Goal: Task Accomplishment & Management: Complete application form

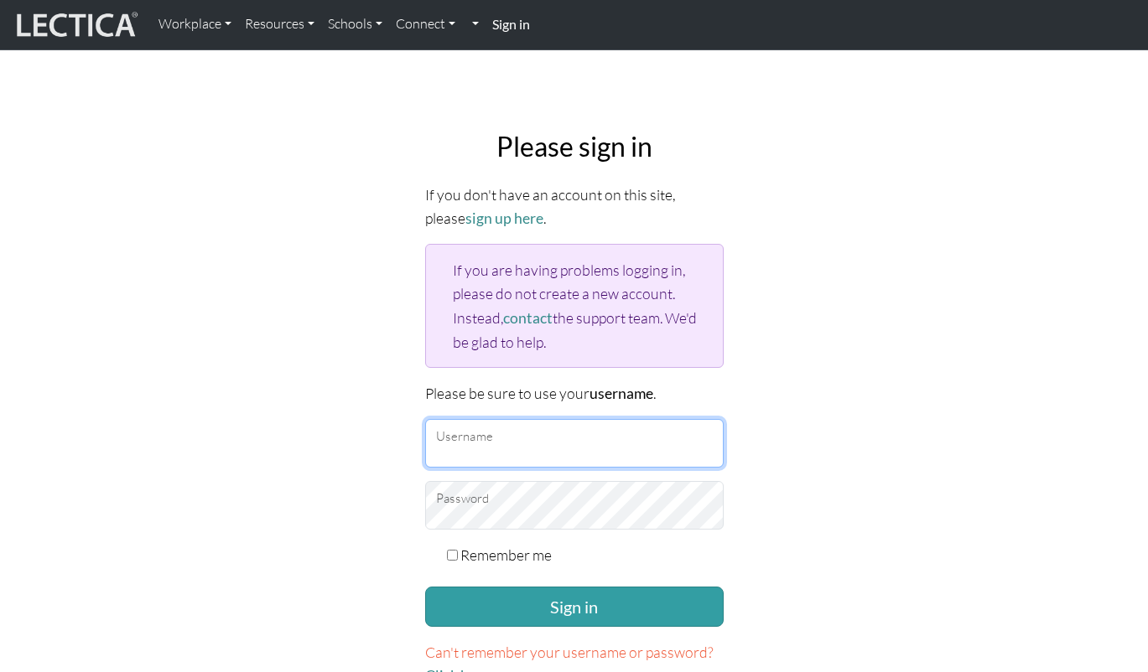
click at [485, 424] on input "Username" at bounding box center [574, 443] width 298 height 49
type input "francishoe@google.com"
click at [425, 587] on button "Sign in" at bounding box center [574, 607] width 298 height 40
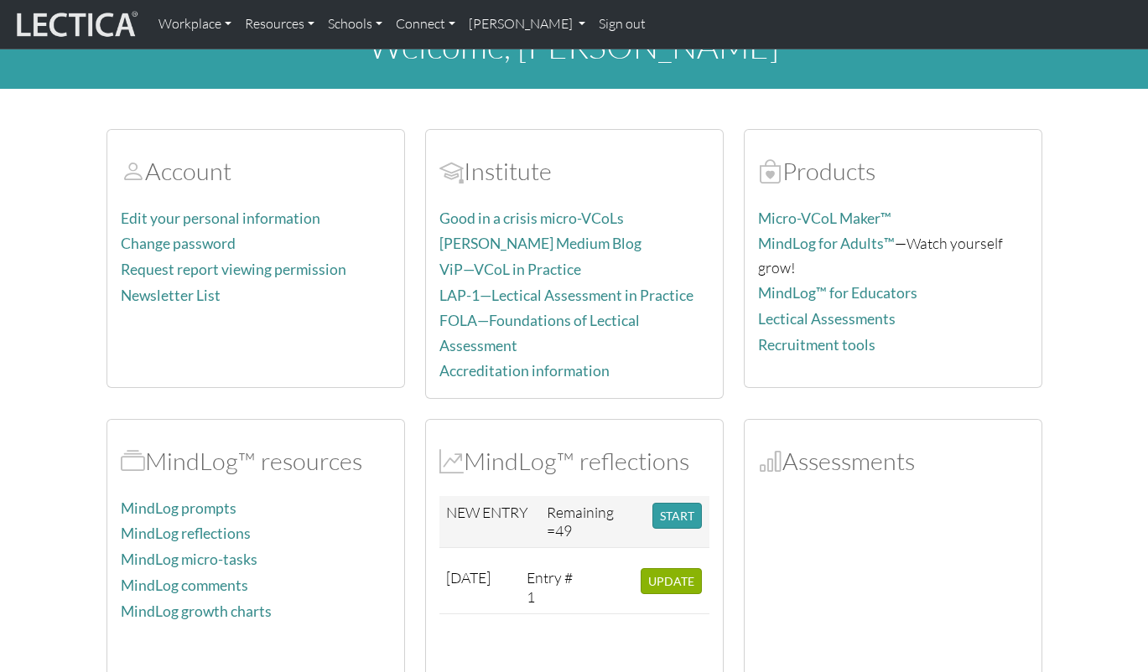
scroll to position [37, 0]
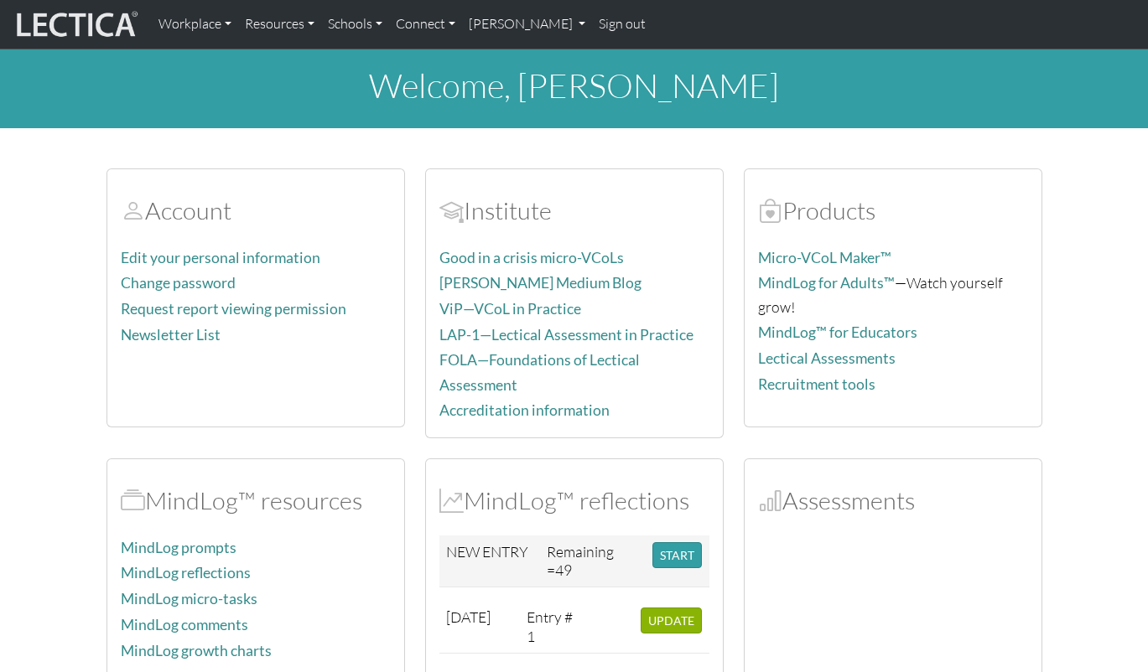
scroll to position [37, 0]
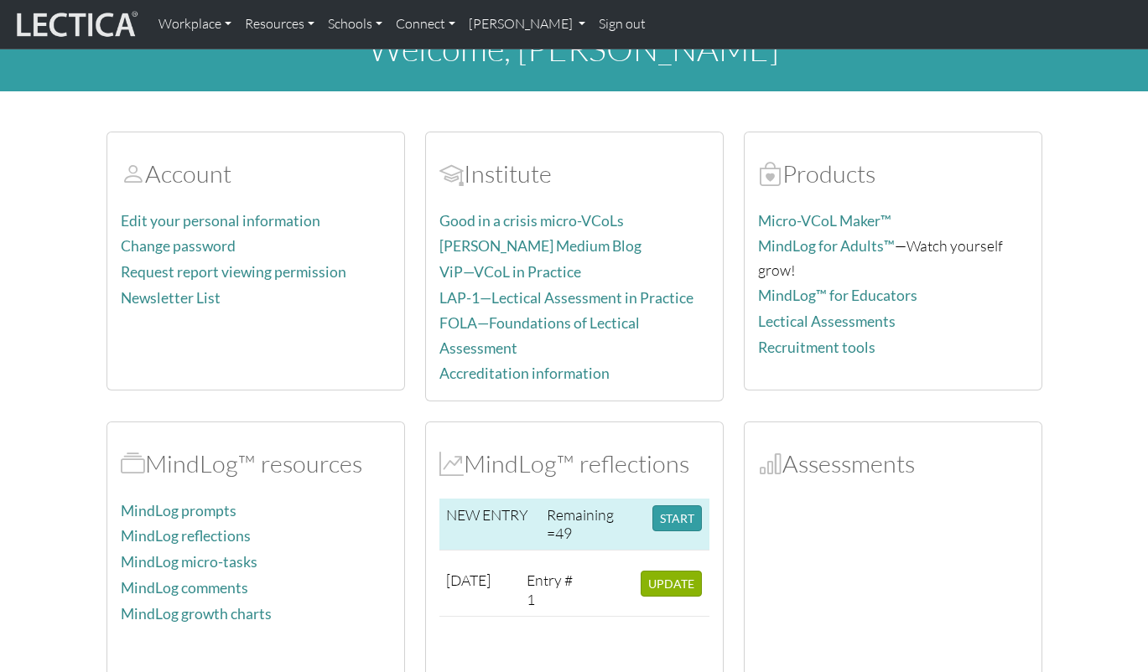
click at [537, 511] on td "NEW ENTRY" at bounding box center [489, 525] width 101 height 52
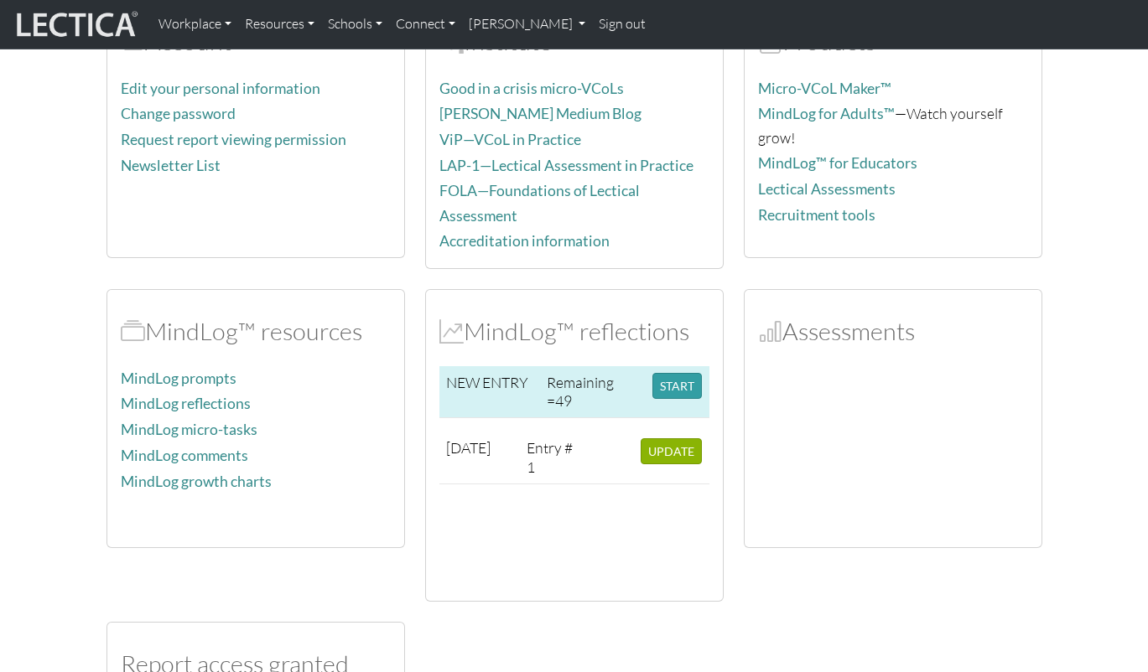
scroll to position [210, 0]
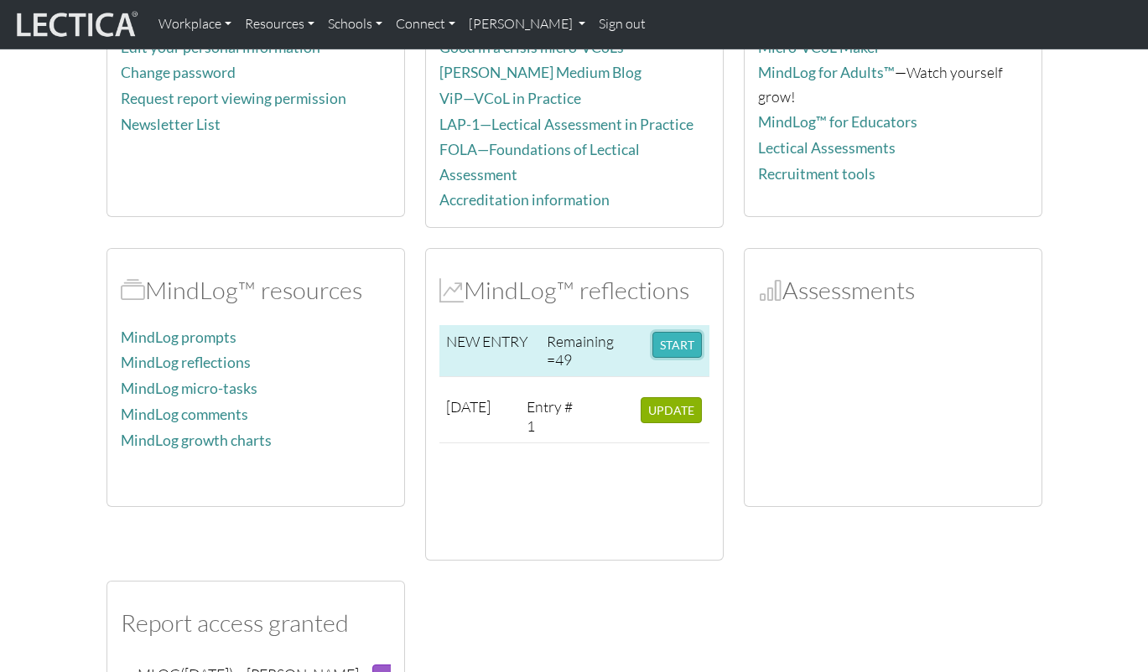
click at [657, 332] on button "START" at bounding box center [676, 345] width 49 height 26
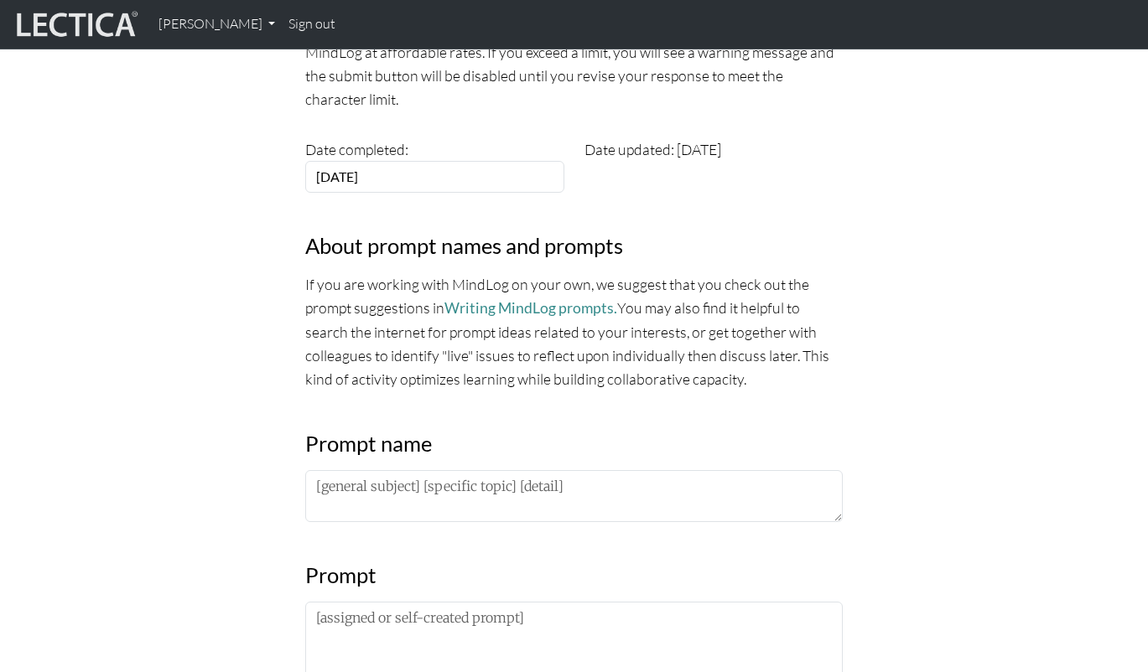
scroll to position [600, 0]
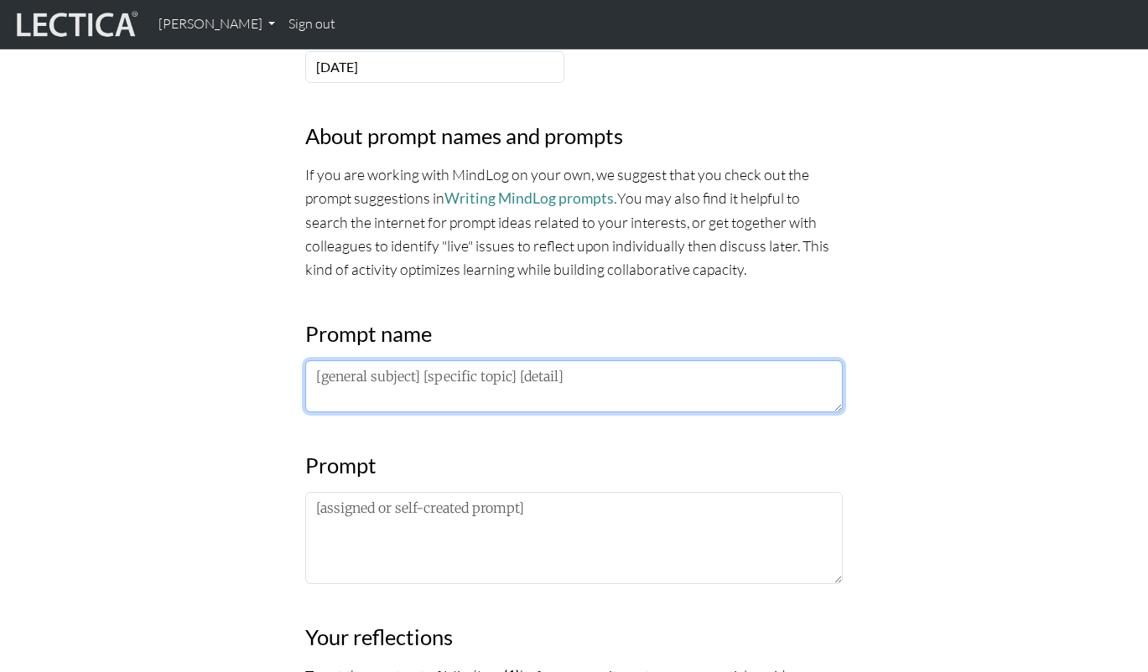
click at [474, 386] on textarea at bounding box center [573, 386] width 537 height 52
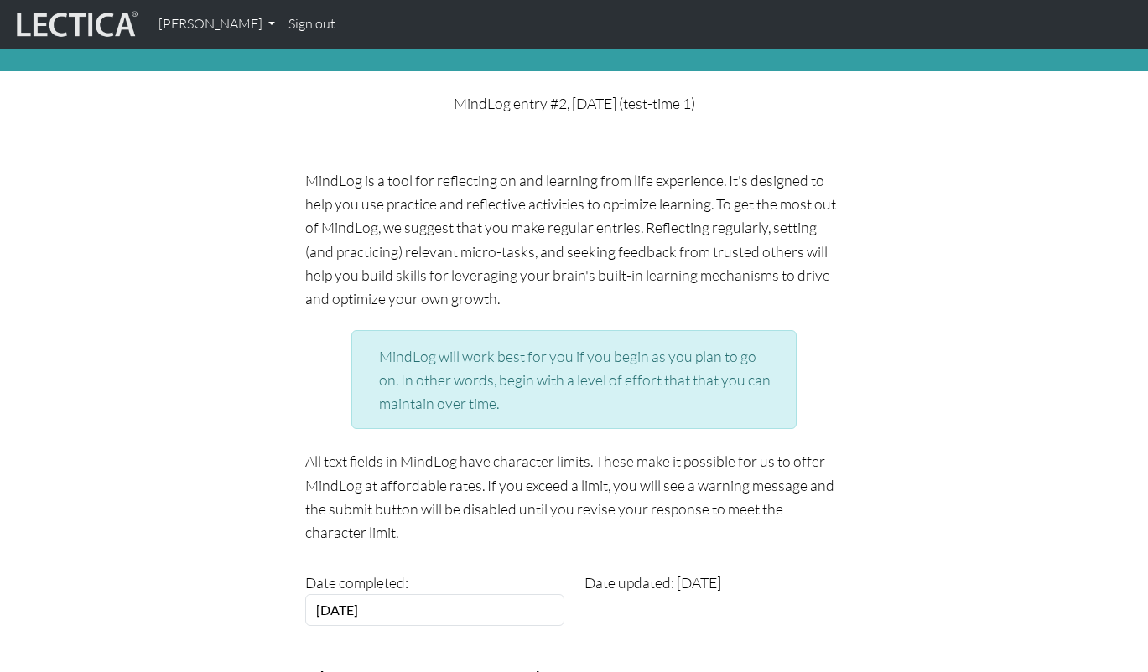
scroll to position [0, 0]
